Goal: Transaction & Acquisition: Purchase product/service

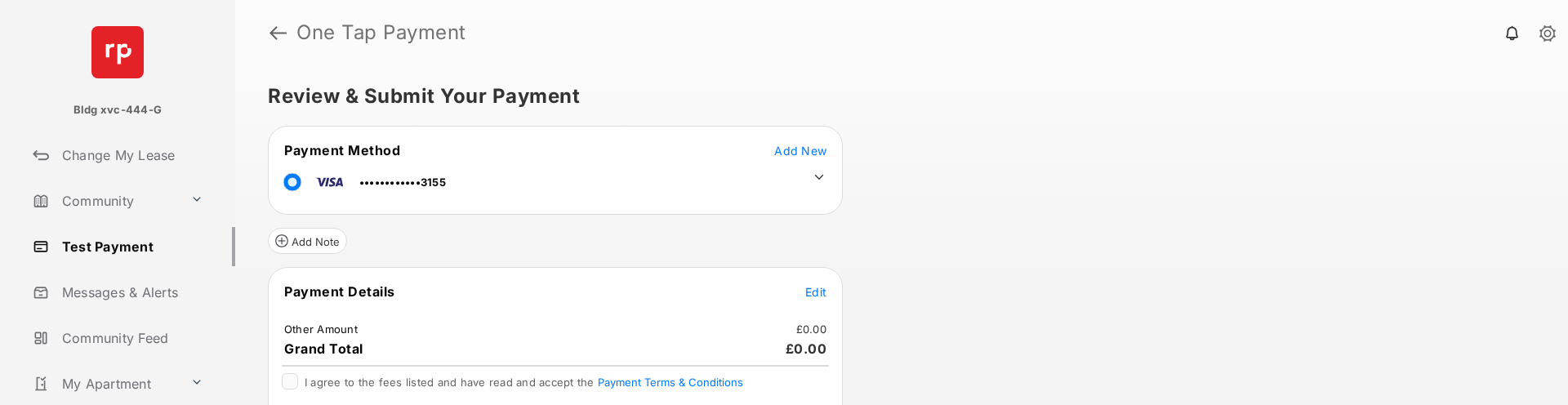
click at [814, 177] on icon at bounding box center [818, 177] width 15 height 15
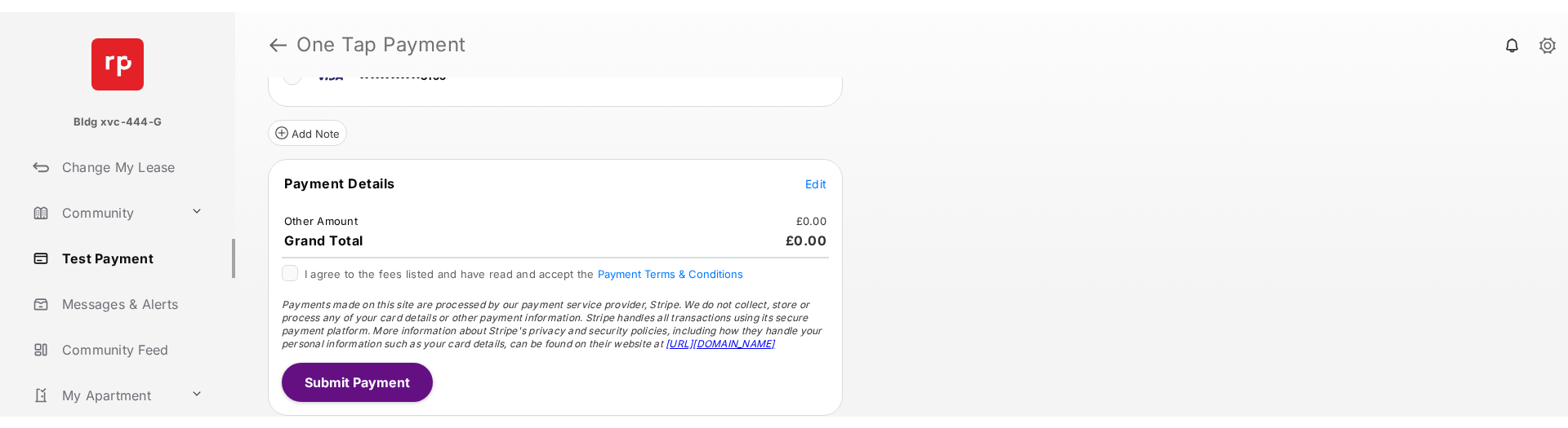
scroll to position [160, 0]
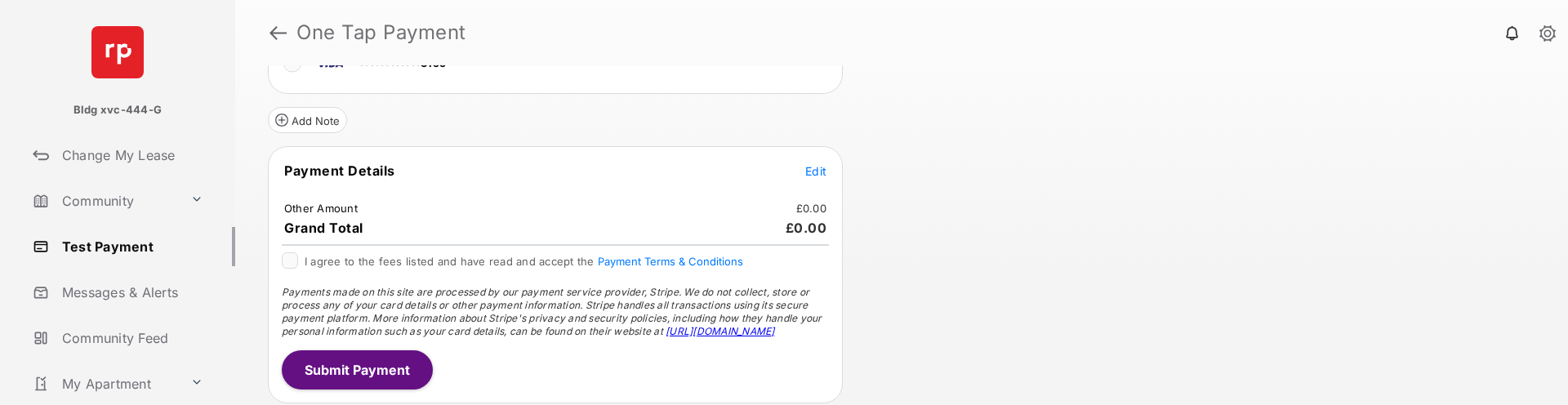
click at [820, 168] on span "Edit" at bounding box center [815, 171] width 21 height 14
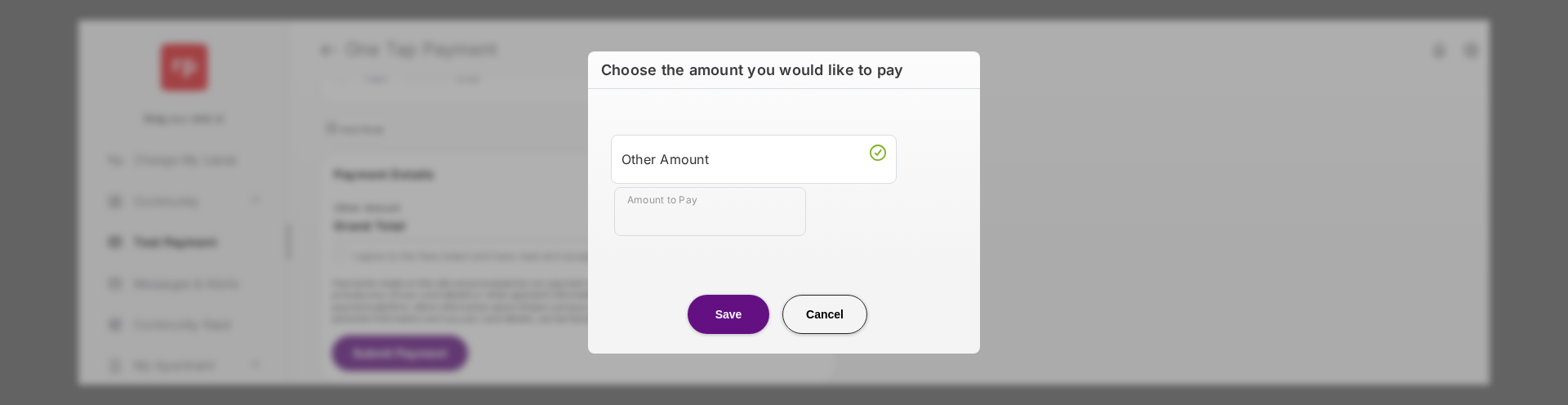
click at [723, 213] on input "Amount to Pay" at bounding box center [709, 211] width 191 height 49
type input "**"
click at [742, 322] on button "Save" at bounding box center [728, 315] width 81 height 40
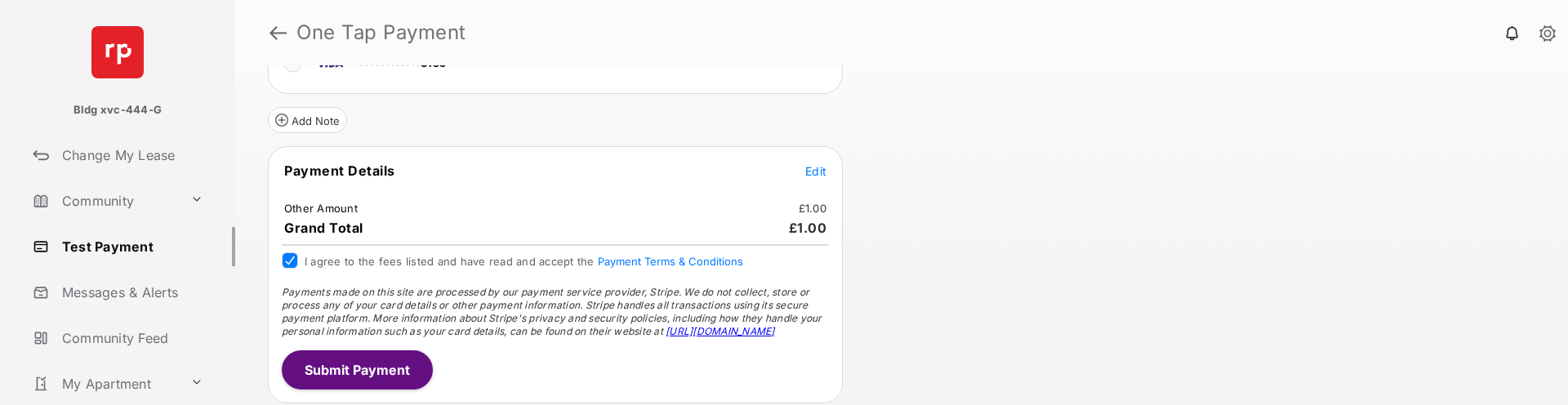
click at [370, 363] on button "Submit Payment" at bounding box center [357, 370] width 151 height 40
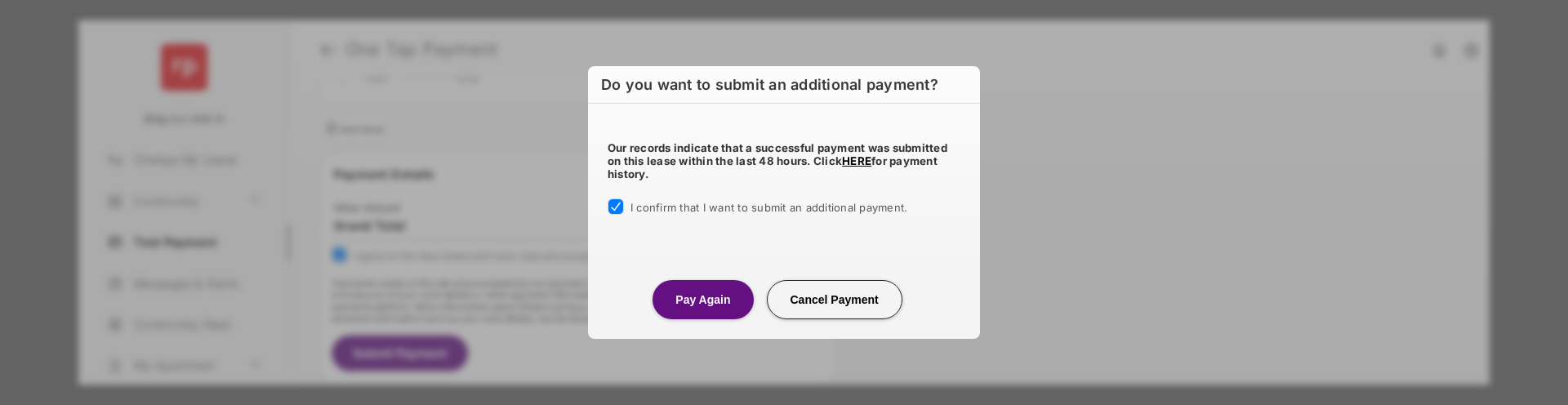
click at [705, 303] on button "Pay Again" at bounding box center [702, 300] width 100 height 40
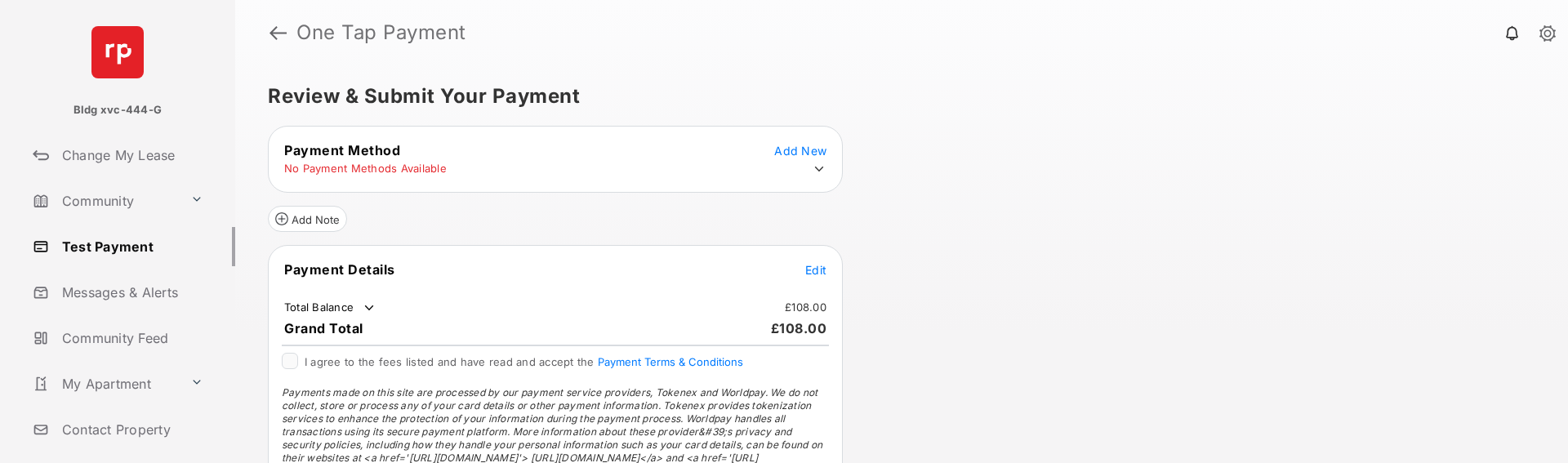
click at [815, 168] on icon at bounding box center [819, 169] width 9 height 5
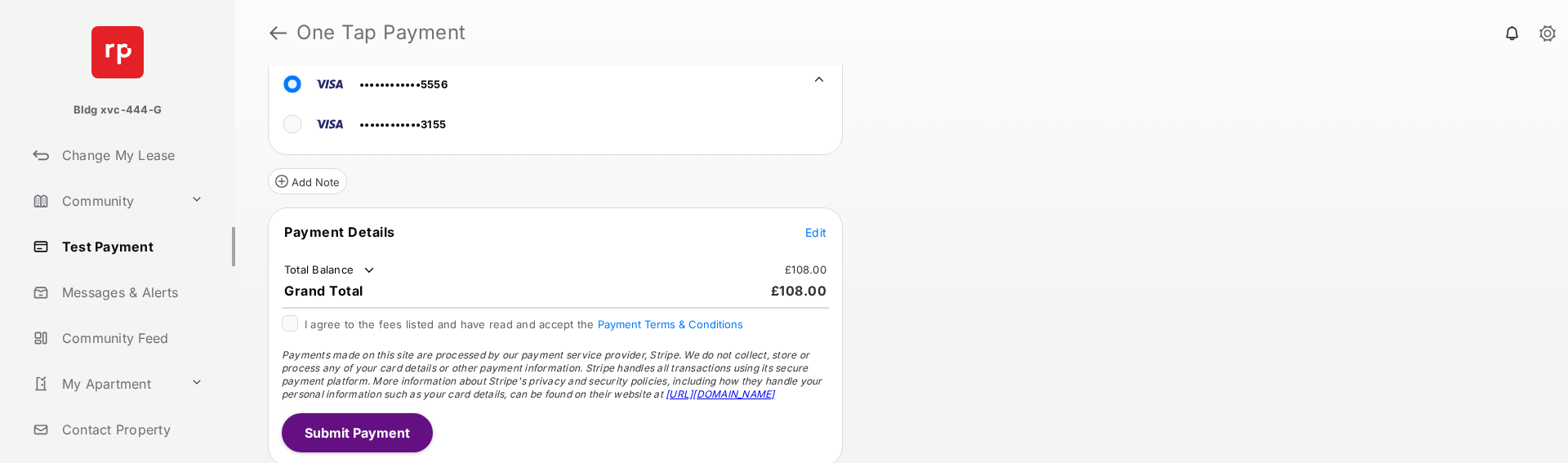
scroll to position [103, 0]
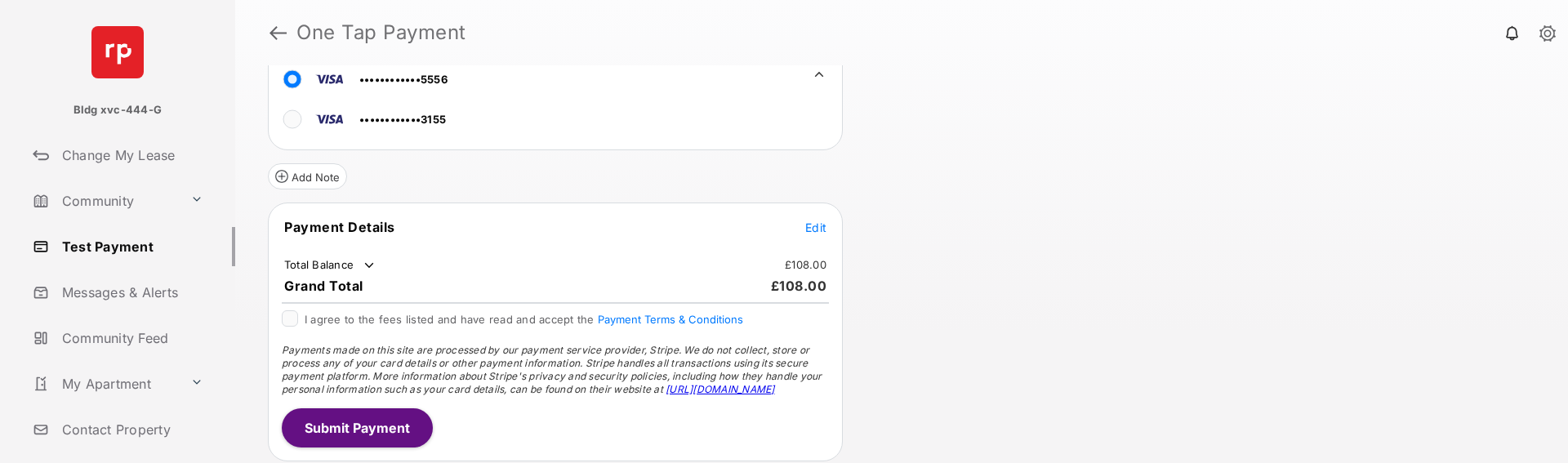
click at [809, 224] on span "Edit" at bounding box center [815, 227] width 21 height 14
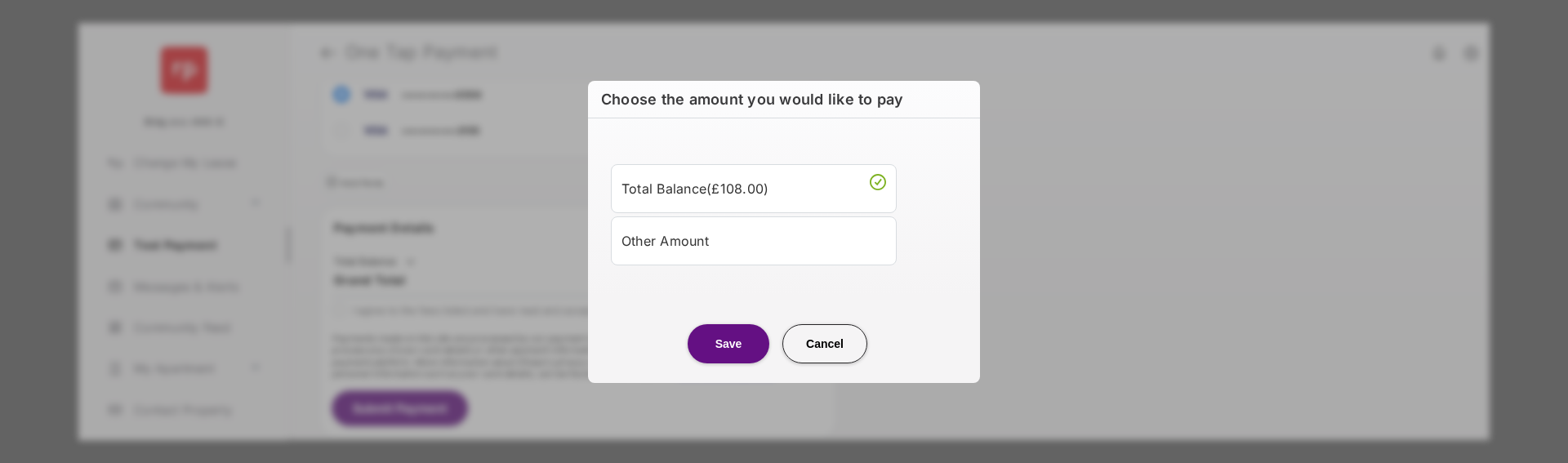
click at [764, 244] on div "Other Amount" at bounding box center [754, 241] width 265 height 28
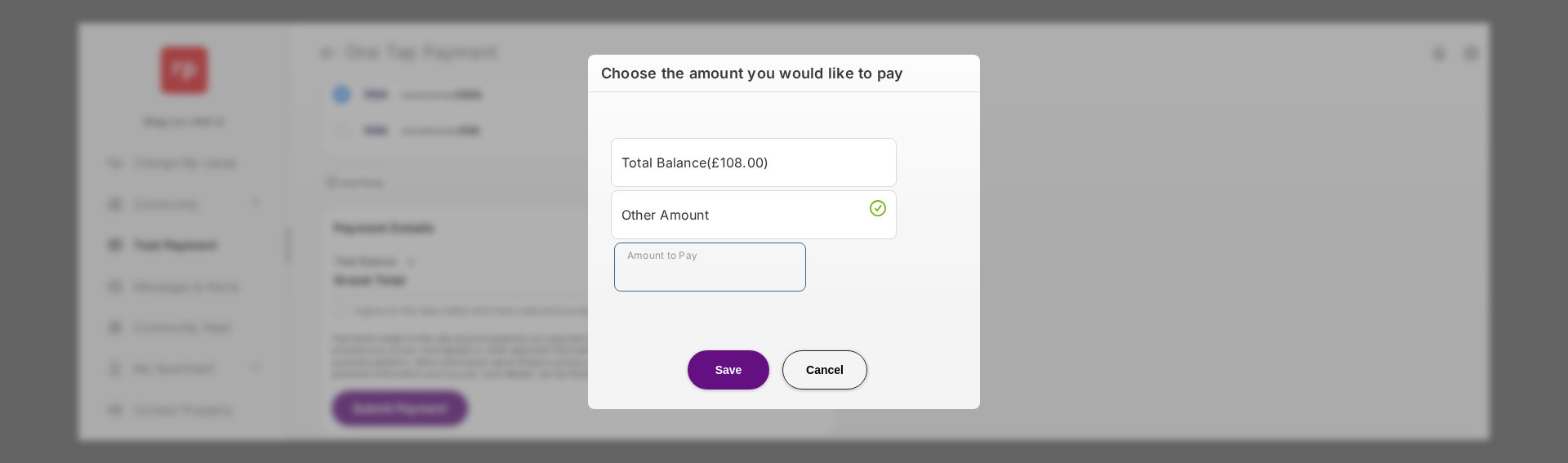
click at [760, 275] on input "Amount to Pay" at bounding box center [709, 267] width 191 height 49
type input "**"
click at [720, 359] on button "Save" at bounding box center [728, 370] width 81 height 40
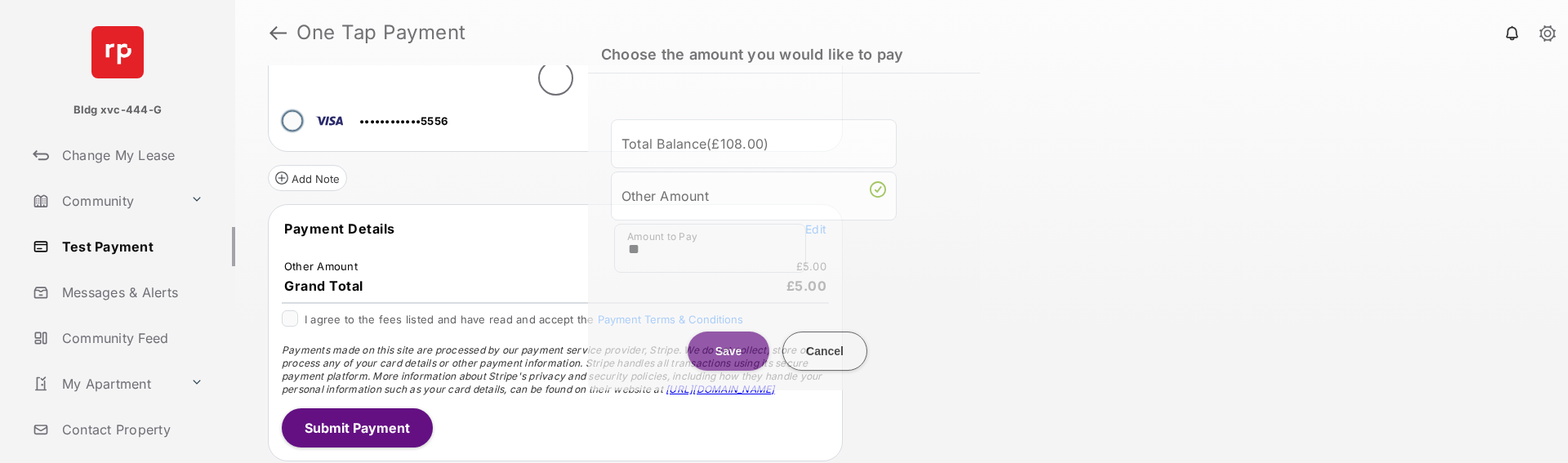
scroll to position [101, 0]
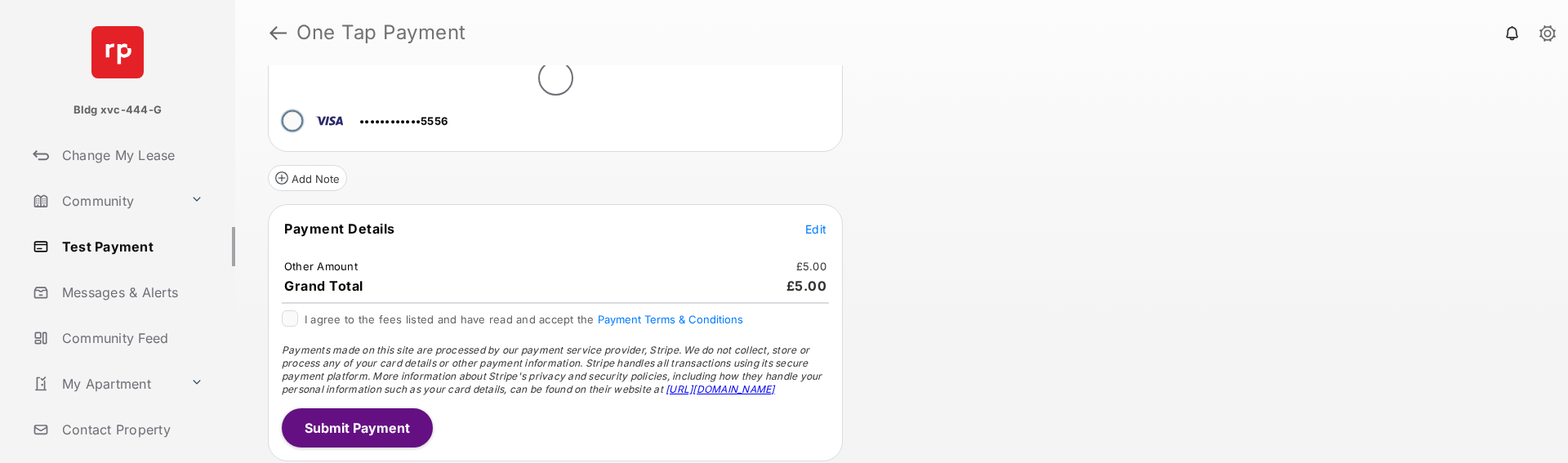
click at [278, 317] on div "I agree to the fees listed and have read and accept the Payment Terms & Conditi…" at bounding box center [554, 326] width 566 height 33
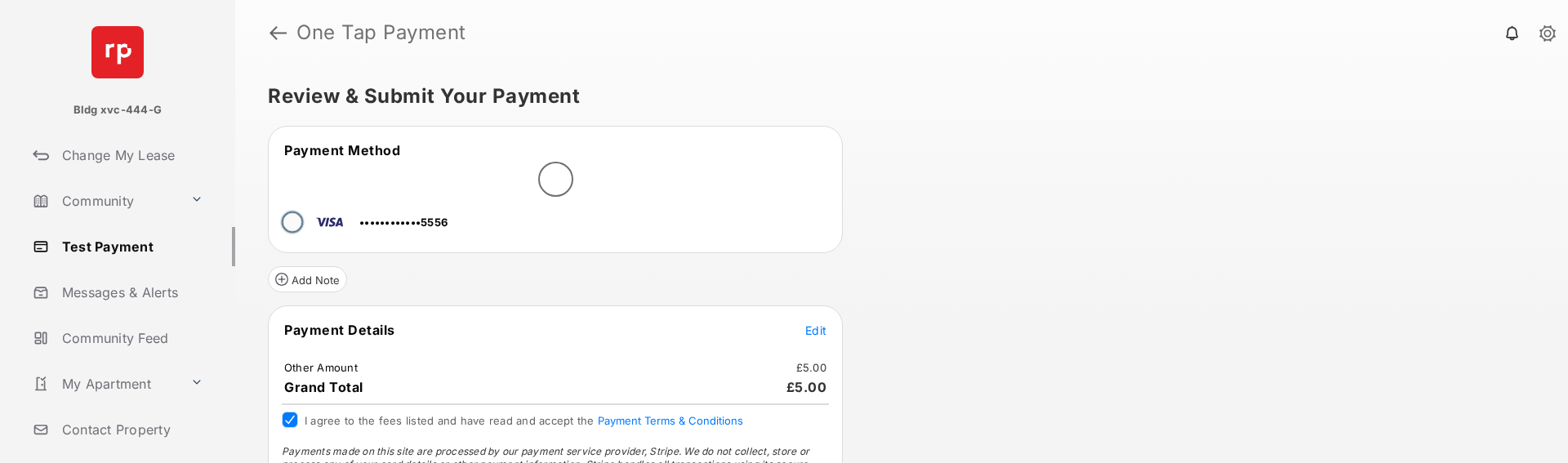
scroll to position [81, 0]
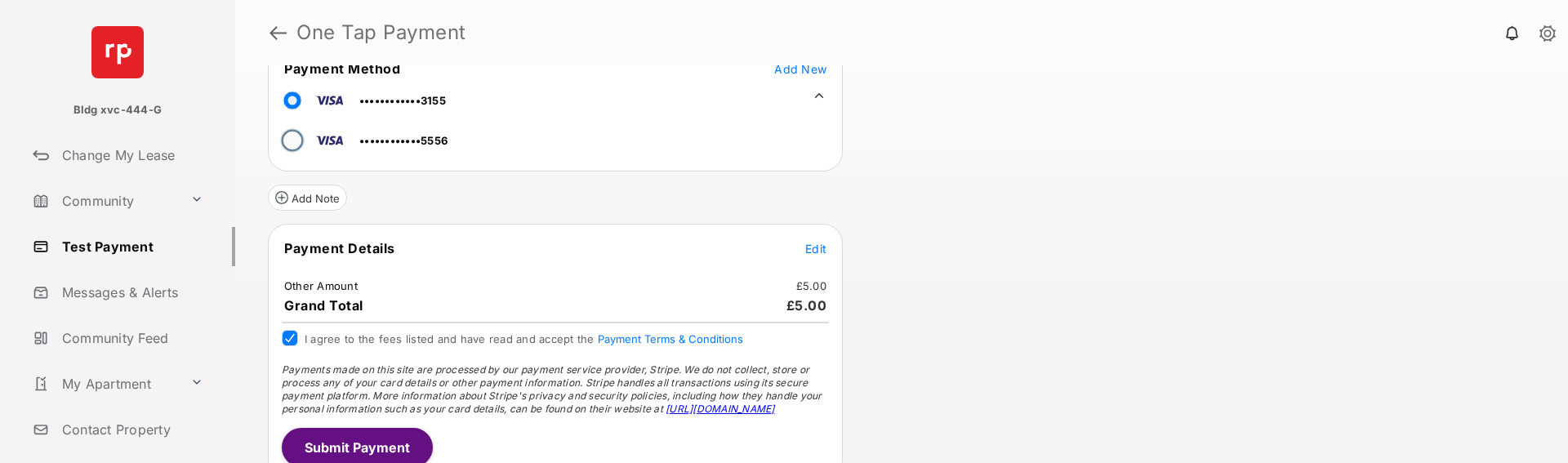
click at [375, 441] on button "Submit Payment" at bounding box center [357, 447] width 151 height 40
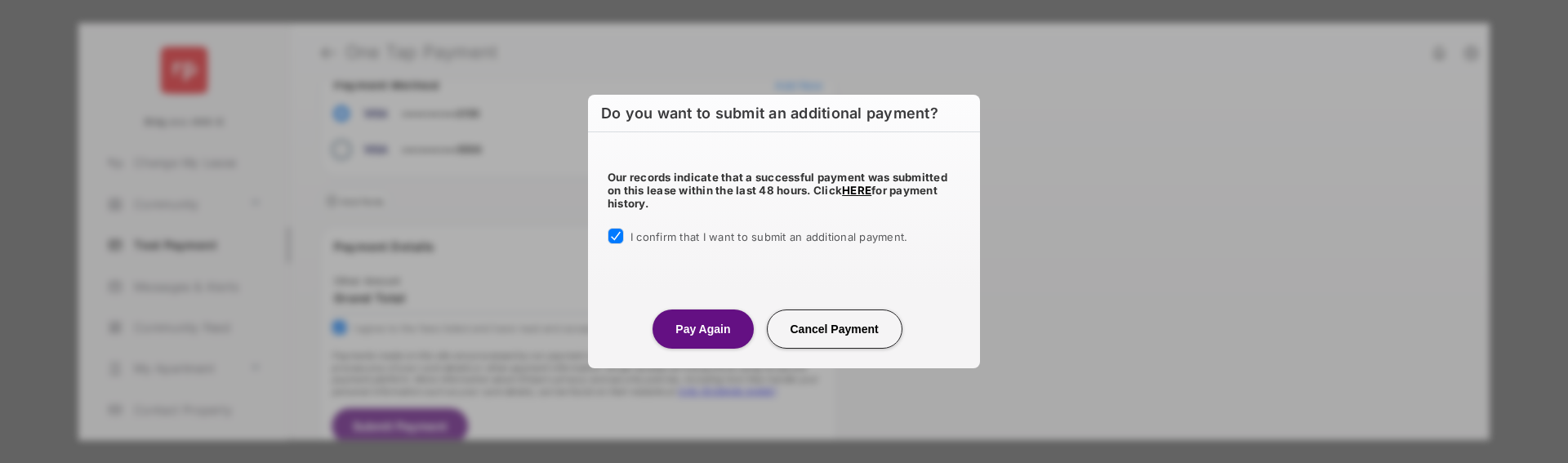
click at [689, 322] on button "Pay Again" at bounding box center [702, 329] width 100 height 40
